Goal: Task Accomplishment & Management: Manage account settings

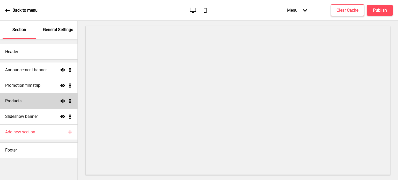
click at [36, 97] on div "Products Show Drag" at bounding box center [39, 101] width 78 height 16
select select "side"
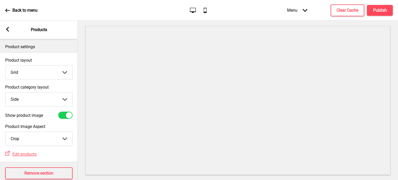
scroll to position [13, 0]
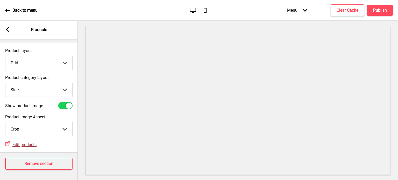
click at [22, 142] on span "Edit products" at bounding box center [24, 144] width 24 height 5
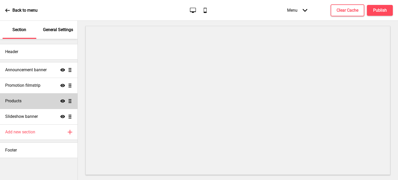
click at [38, 101] on div "Products Show Drag" at bounding box center [39, 101] width 78 height 16
select select "side"
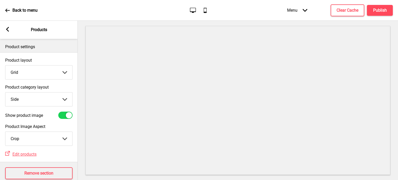
scroll to position [13, 0]
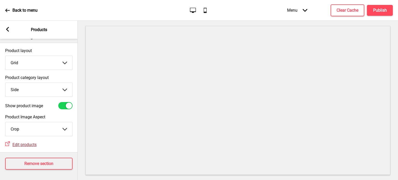
click at [22, 142] on span "Edit products" at bounding box center [24, 144] width 24 height 5
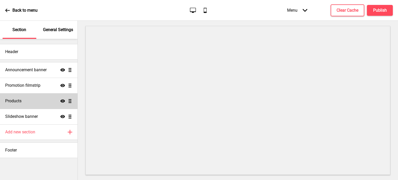
click at [23, 100] on div "Products Show Drag" at bounding box center [39, 101] width 78 height 16
select select "side"
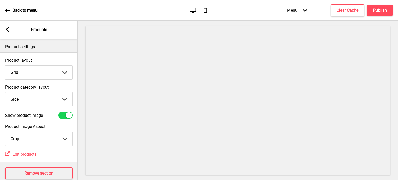
scroll to position [13, 0]
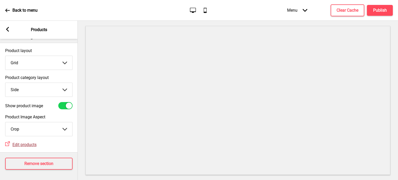
click at [22, 142] on span "Edit products" at bounding box center [24, 144] width 24 height 5
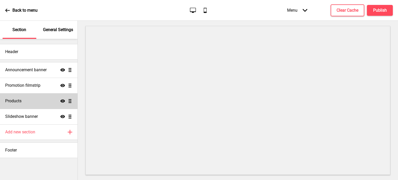
click at [16, 102] on h4 "Products" at bounding box center [13, 101] width 16 height 6
select select "side"
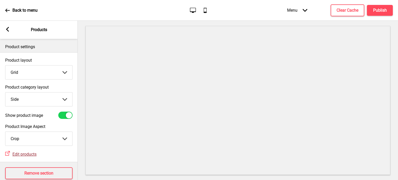
click at [22, 155] on span "Edit products" at bounding box center [24, 154] width 24 height 5
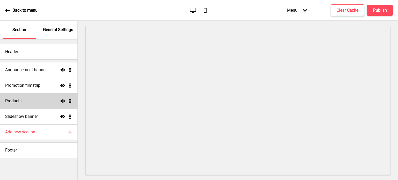
click at [23, 102] on div "Products Show Drag" at bounding box center [39, 101] width 78 height 16
select select "side"
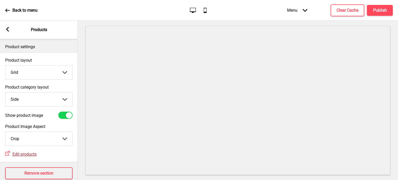
click at [22, 155] on span "Edit products" at bounding box center [24, 154] width 24 height 5
